Goal: Download file/media

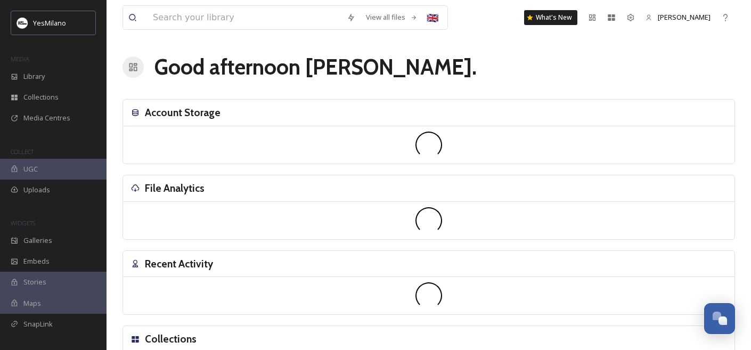
click at [222, 182] on div "File Analytics" at bounding box center [429, 188] width 612 height 27
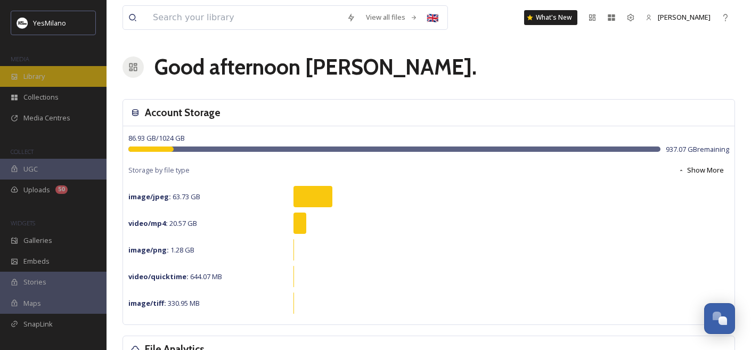
click at [51, 74] on div "Library" at bounding box center [53, 76] width 107 height 21
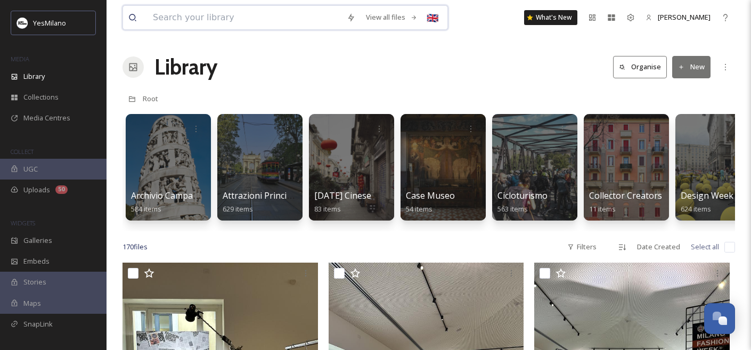
click at [267, 15] on input at bounding box center [245, 17] width 194 height 23
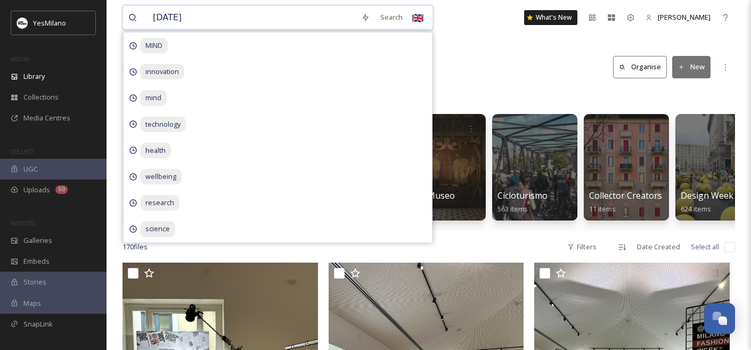
type input "[DATE]"
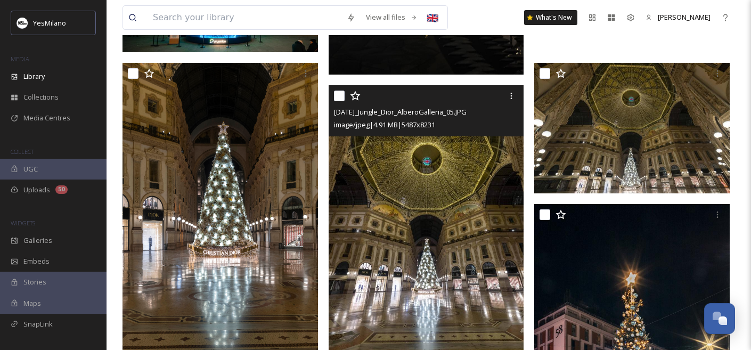
scroll to position [4712, 0]
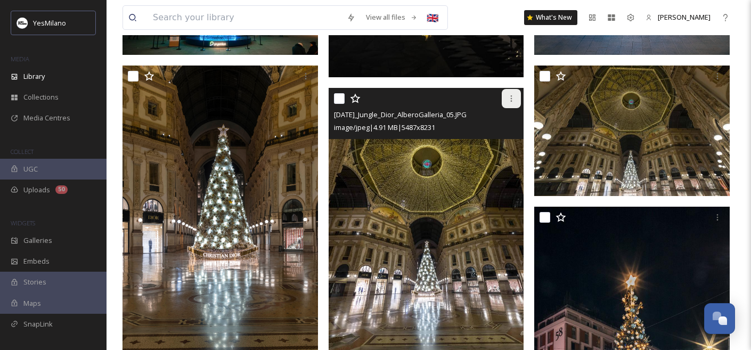
click at [511, 98] on icon at bounding box center [511, 98] width 9 height 9
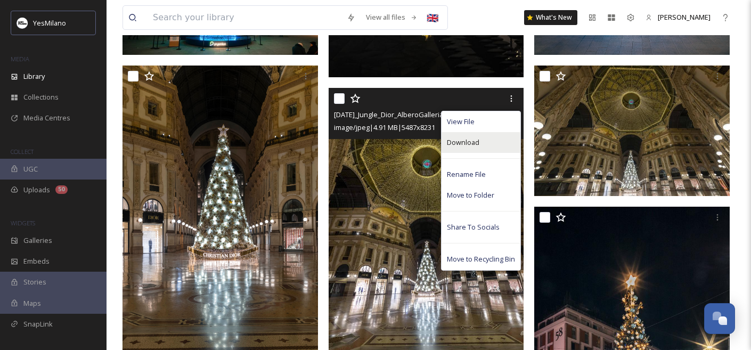
click at [493, 144] on div "Download" at bounding box center [481, 142] width 79 height 21
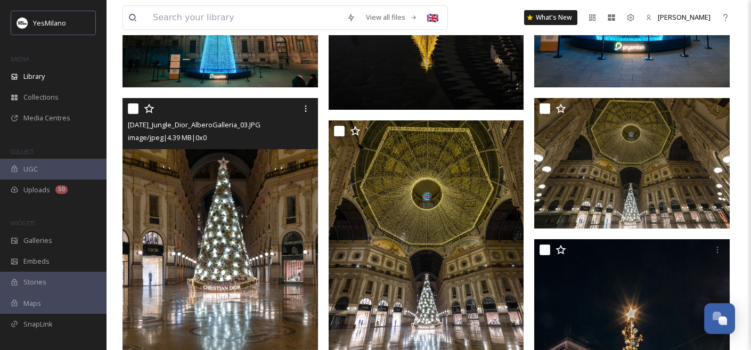
scroll to position [4573, 0]
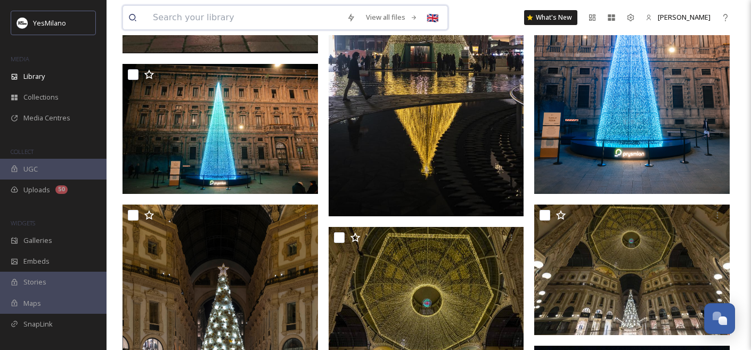
click at [234, 12] on input at bounding box center [245, 17] width 194 height 23
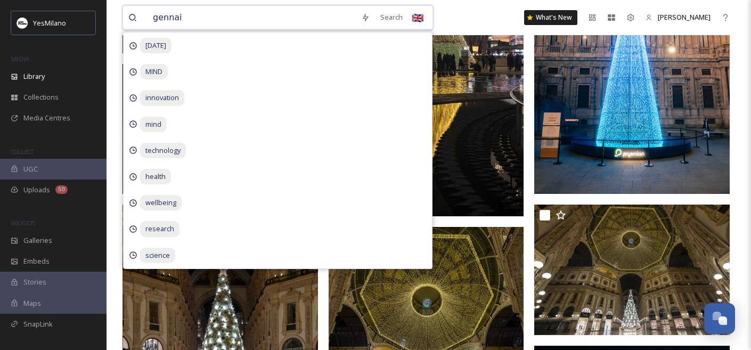
type input "gennaio"
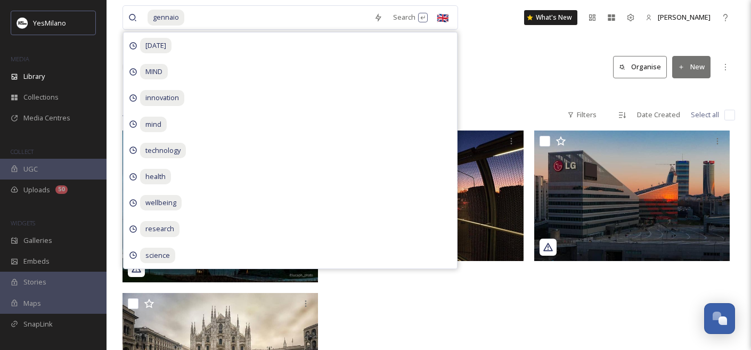
click at [516, 66] on div "Library Search Organise New" at bounding box center [429, 67] width 613 height 32
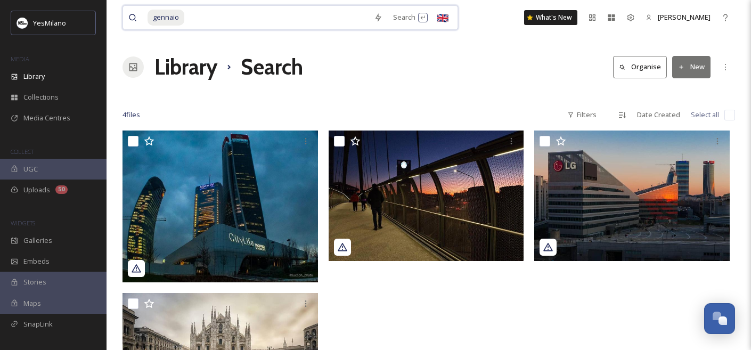
click at [284, 19] on input at bounding box center [276, 17] width 183 height 23
type input "january"
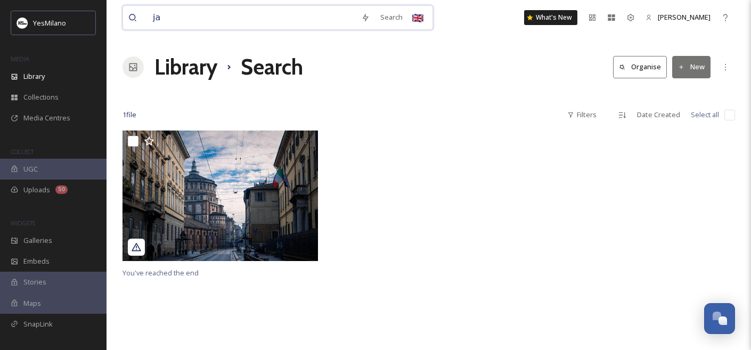
type input "j"
type input "city"
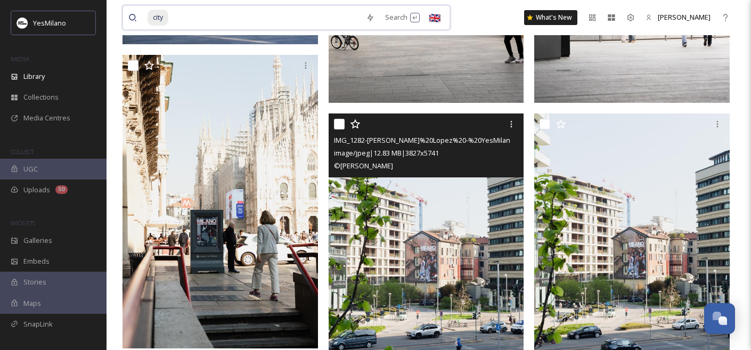
scroll to position [5014, 0]
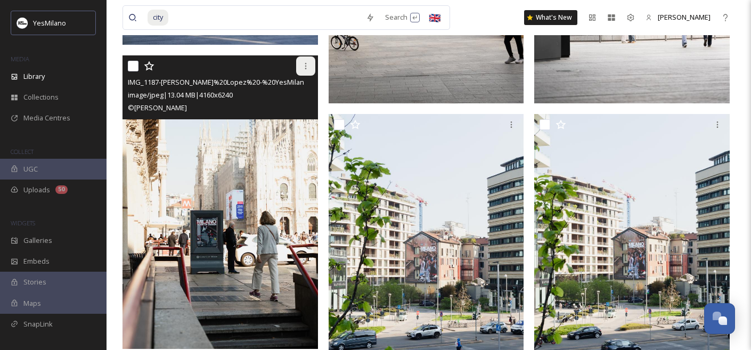
click at [305, 69] on icon at bounding box center [306, 66] width 9 height 9
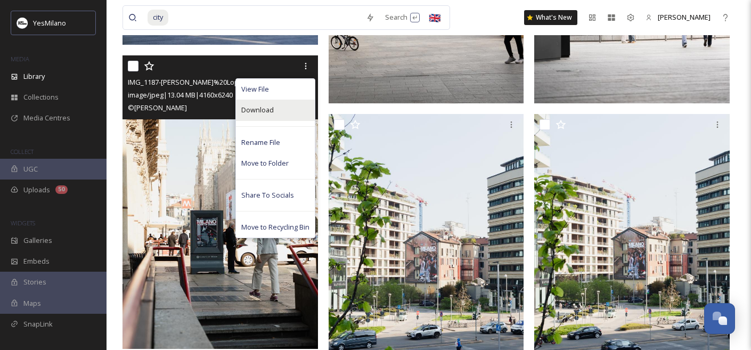
click at [293, 115] on div "Download" at bounding box center [275, 110] width 79 height 21
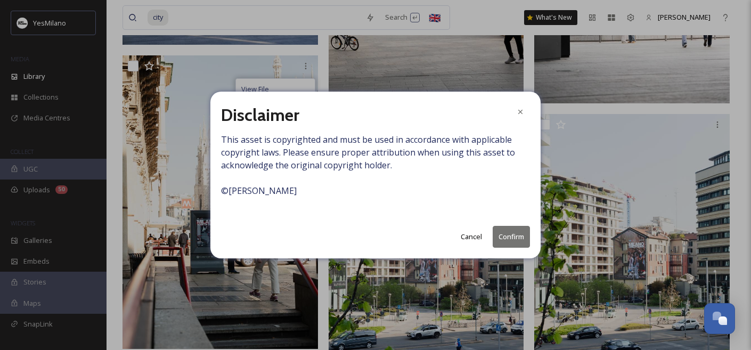
click at [512, 236] on button "Confirm" at bounding box center [511, 237] width 37 height 22
